Goal: Task Accomplishment & Management: Manage account settings

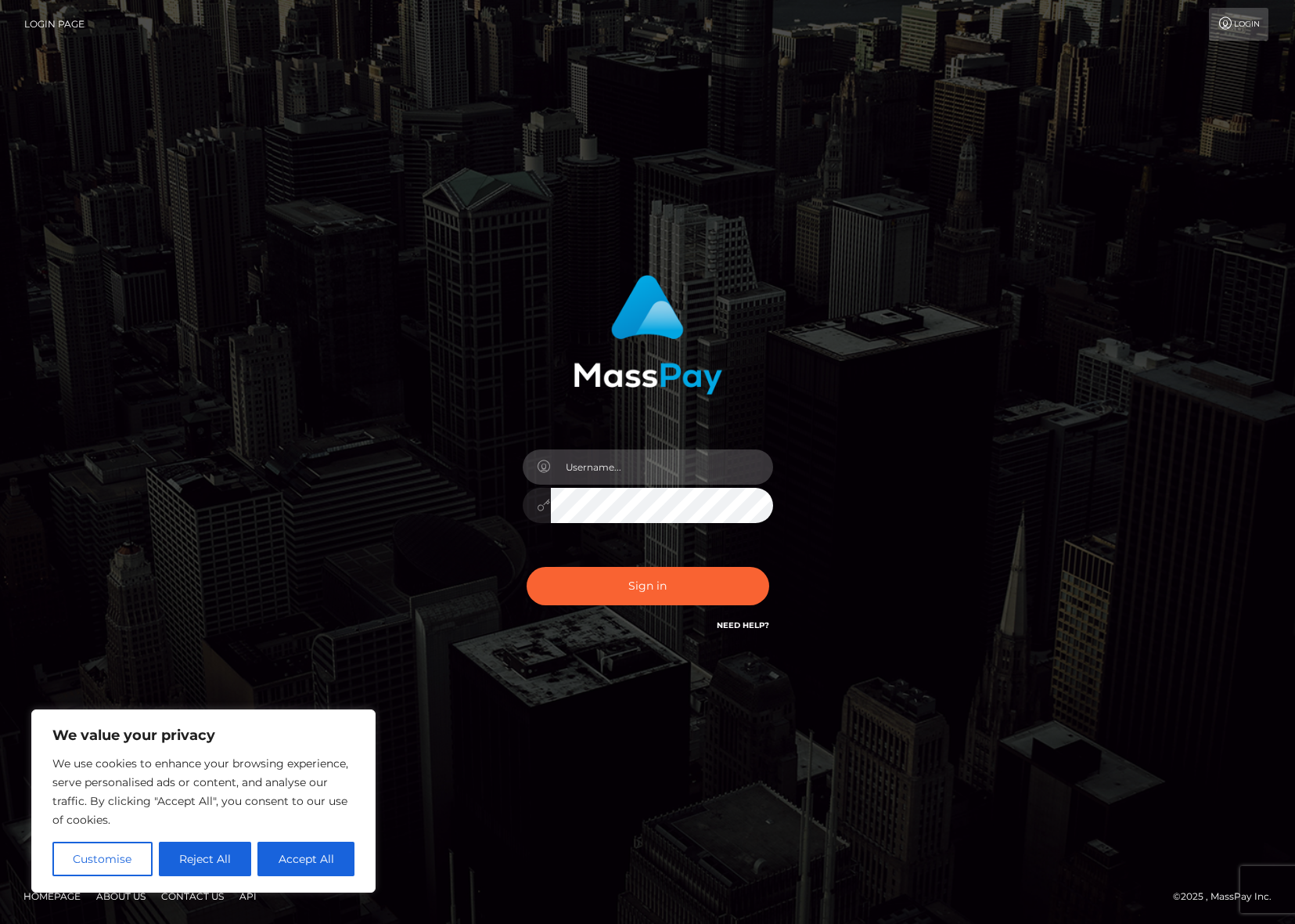
click at [618, 457] on input "text" at bounding box center [662, 467] width 223 height 36
type input "ollieAN.fanvue"
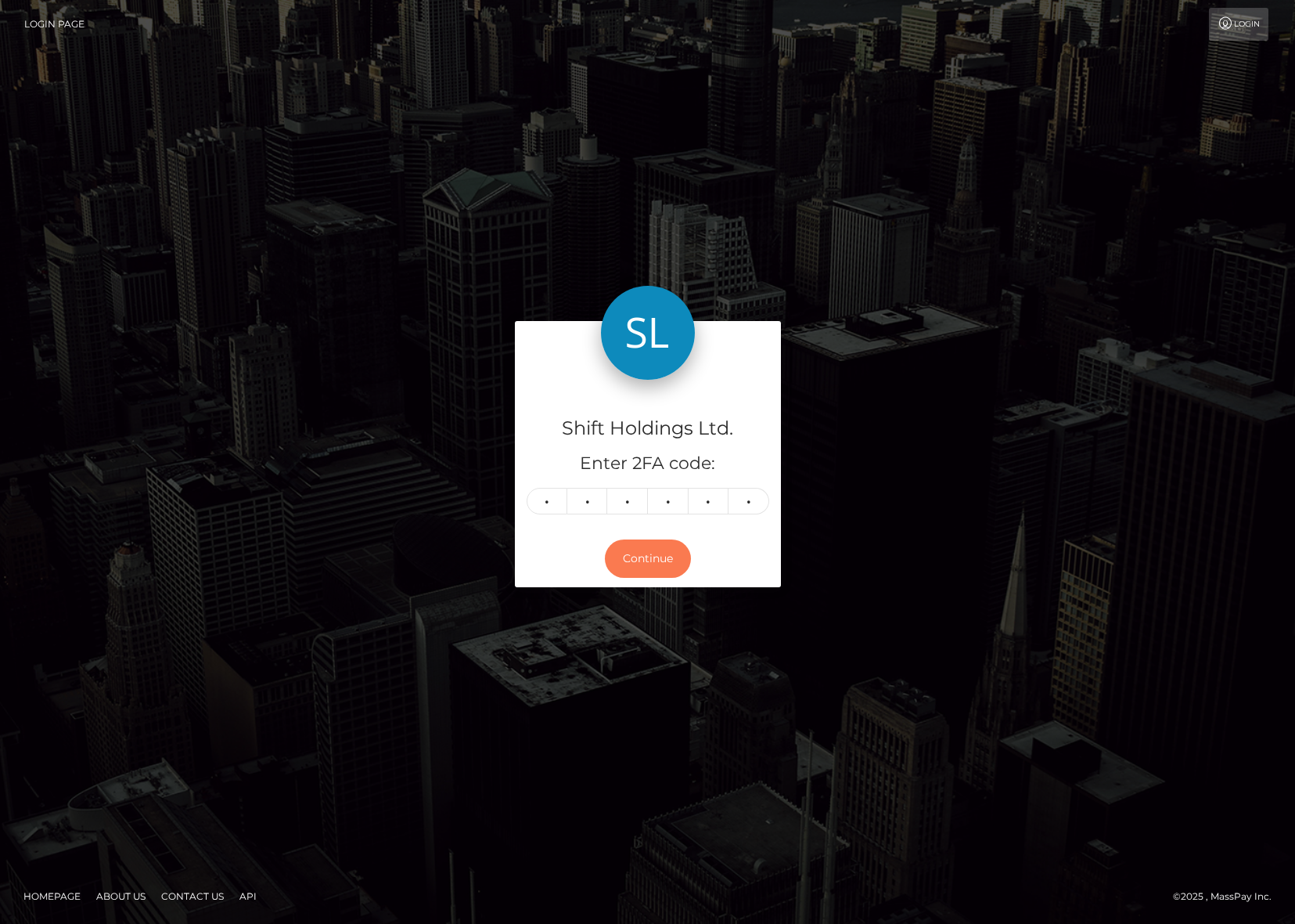
click at [620, 571] on button "Continue" at bounding box center [648, 558] width 86 height 38
click at [661, 548] on button "Continue" at bounding box center [648, 558] width 86 height 38
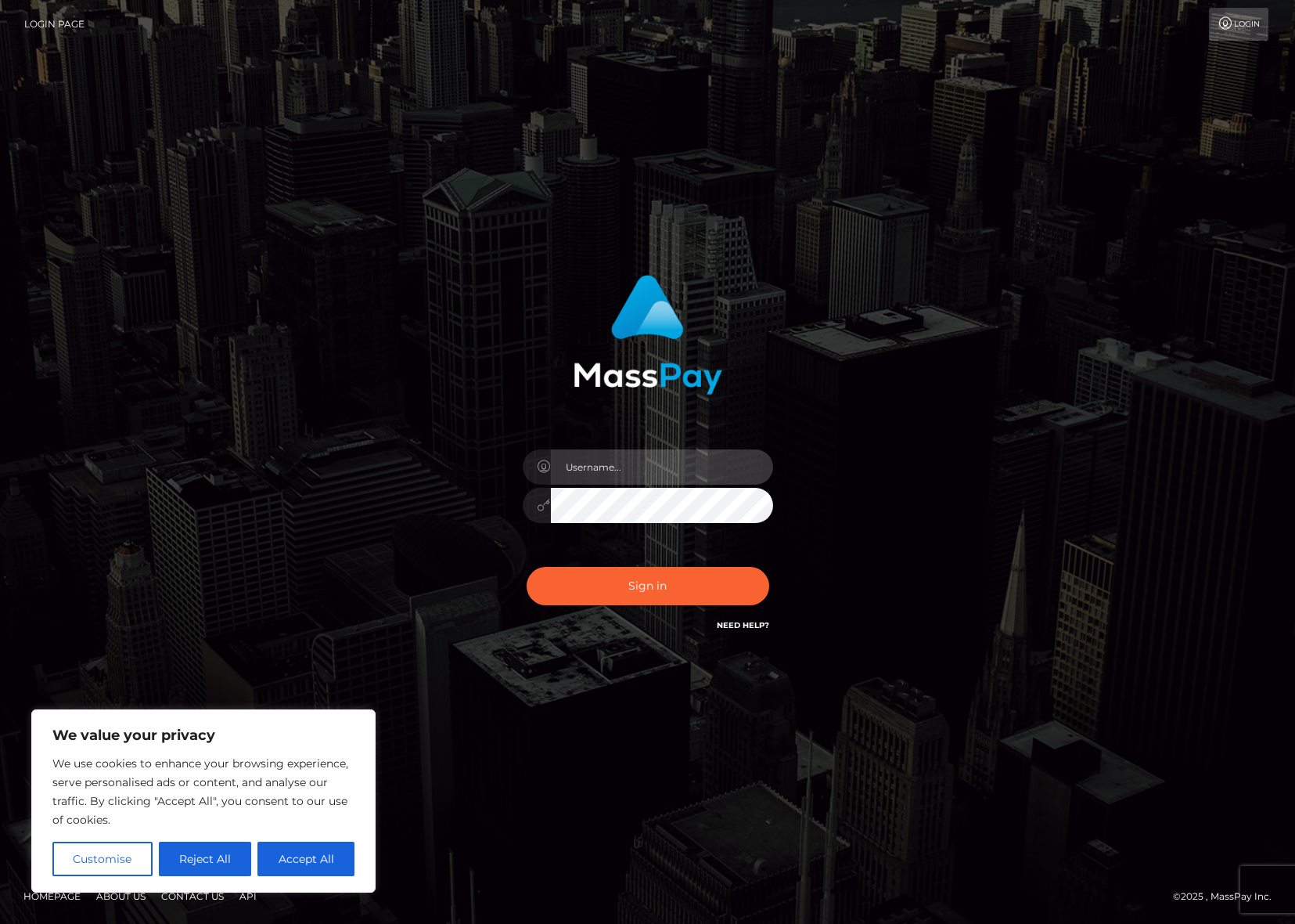
click at [670, 461] on input "text" at bounding box center [662, 467] width 223 height 36
type input "ollieAN.fanvue"
click at [627, 457] on input "text" at bounding box center [662, 467] width 223 height 36
type input "ollieAN.fanvue"
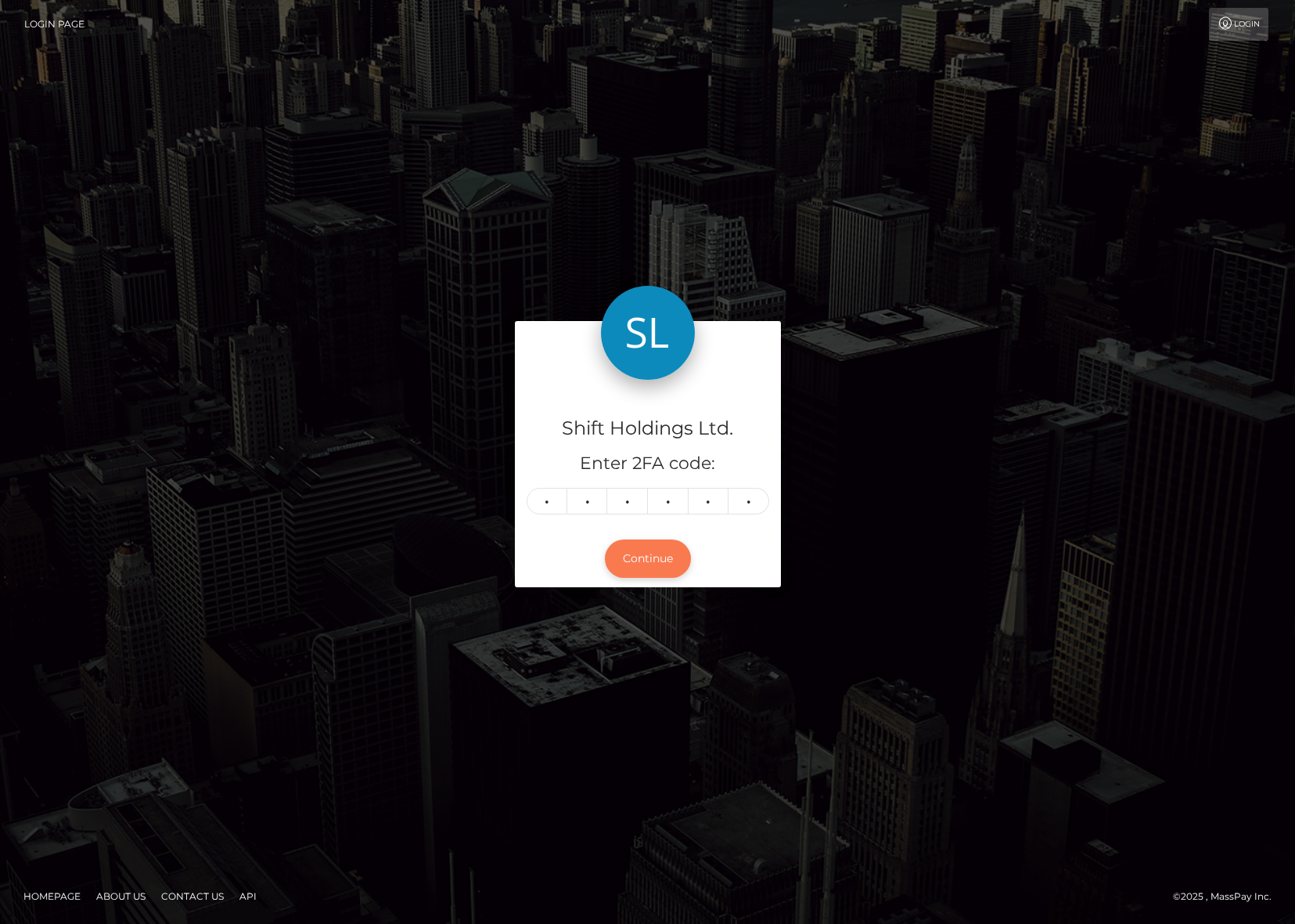
click at [645, 561] on button "Continue" at bounding box center [648, 558] width 86 height 38
